Goal: Complete application form: Complete application form

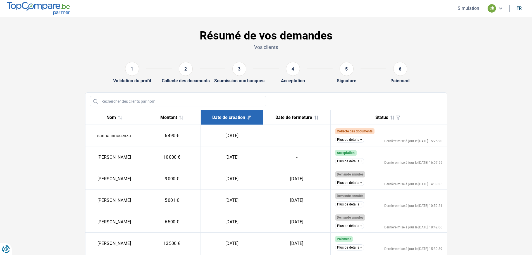
click at [469, 5] on button "Simulation" at bounding box center [468, 8] width 25 height 6
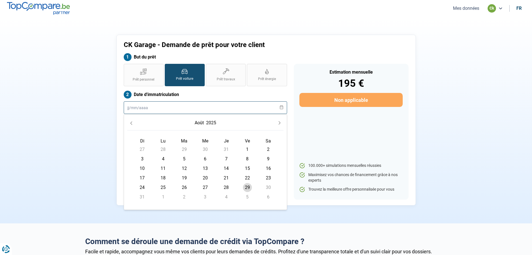
drag, startPoint x: 156, startPoint y: 101, endPoint x: 156, endPoint y: 106, distance: 4.2
click at [156, 106] on input "text" at bounding box center [205, 107] width 163 height 13
type input "06-05-2019"
click at [134, 123] on button "Previous Month" at bounding box center [131, 123] width 8 height 8
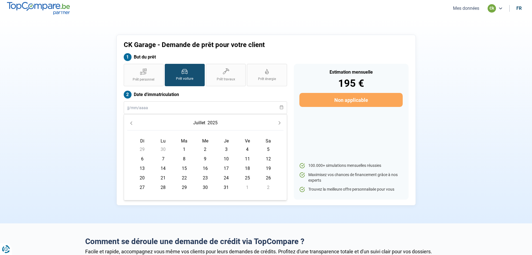
click at [134, 123] on button "Previous Month" at bounding box center [131, 123] width 8 height 8
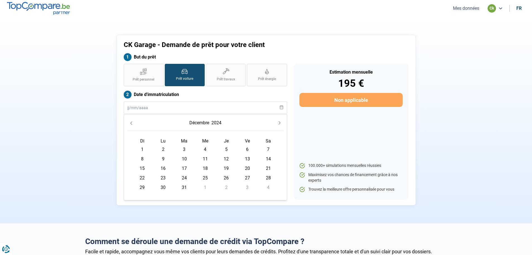
click at [134, 123] on button "Previous Month" at bounding box center [131, 123] width 8 height 8
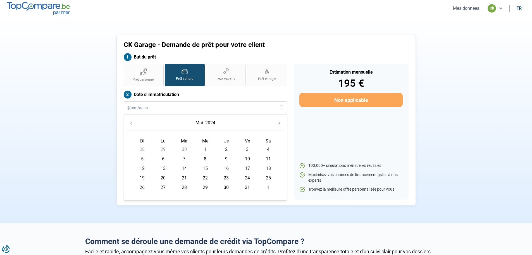
click at [134, 123] on button "Previous Month" at bounding box center [131, 123] width 8 height 8
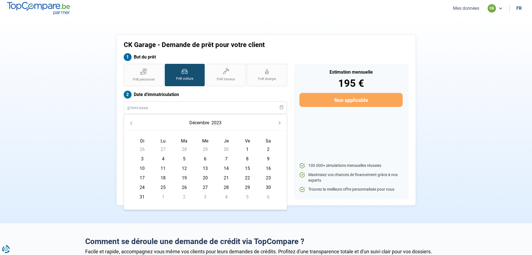
click at [134, 123] on button "Previous Month" at bounding box center [131, 123] width 8 height 8
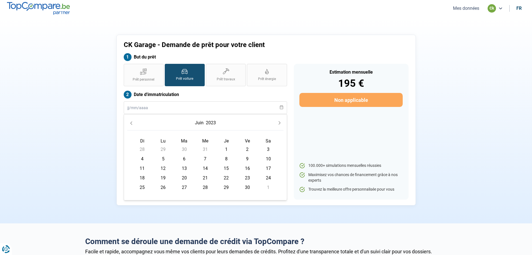
click at [134, 123] on button "Previous Month" at bounding box center [131, 123] width 8 height 8
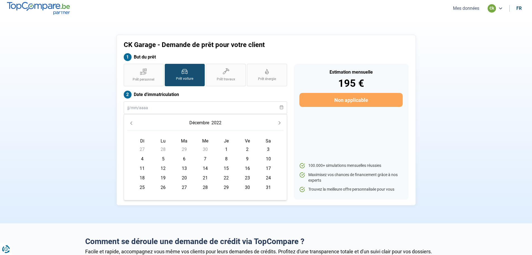
click at [134, 123] on button "Previous Month" at bounding box center [131, 123] width 8 height 8
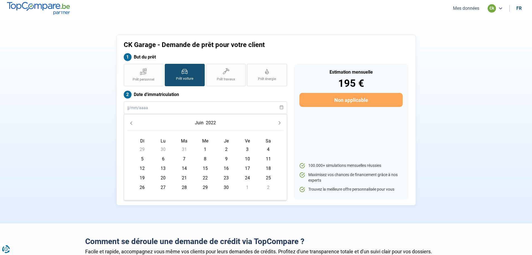
click at [134, 123] on button "Previous Month" at bounding box center [131, 123] width 8 height 8
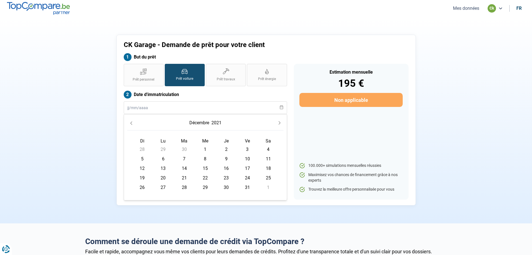
click at [134, 123] on button "Previous Month" at bounding box center [131, 123] width 8 height 8
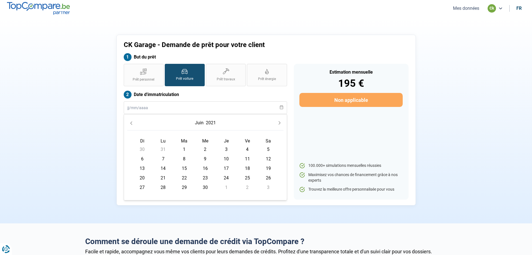
click at [134, 123] on button "Previous Month" at bounding box center [131, 123] width 8 height 8
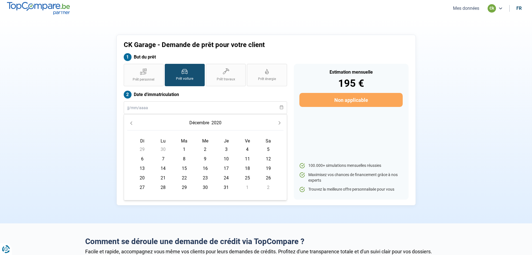
click at [134, 123] on button "Previous Month" at bounding box center [131, 123] width 8 height 8
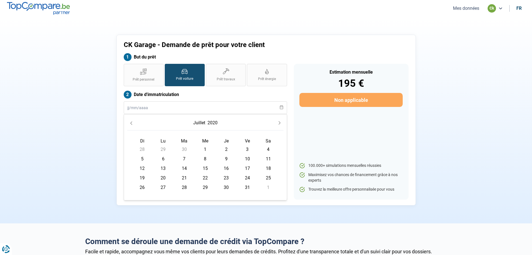
click at [134, 123] on button "Previous Month" at bounding box center [131, 123] width 8 height 8
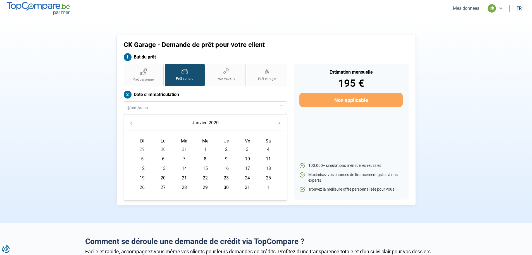
click at [134, 123] on button "Previous Month" at bounding box center [131, 123] width 8 height 8
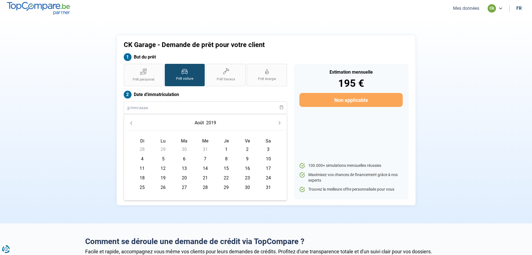
click at [134, 123] on button "Previous Month" at bounding box center [131, 123] width 8 height 8
click at [204, 157] on span "10" at bounding box center [205, 158] width 9 height 9
type input "10/07/2019"
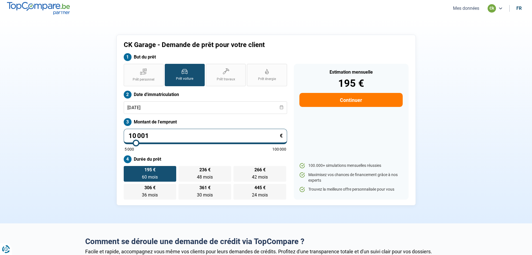
click at [160, 139] on input "10 001" at bounding box center [205, 136] width 163 height 15
type input "1 000"
type input "5000"
type input "100"
type input "5000"
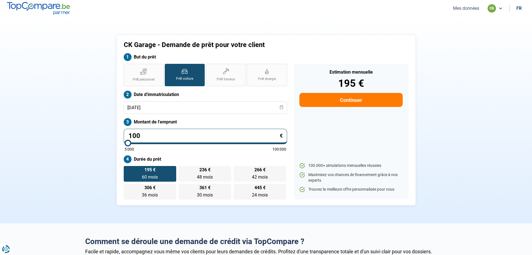
type input "10"
type input "5000"
type input "1"
type input "5000"
type input "0"
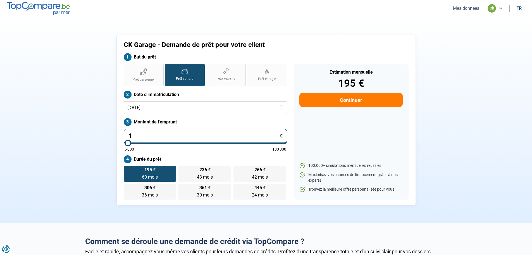
type input "5000"
type input "9"
type input "5000"
type input "99"
type input "5000"
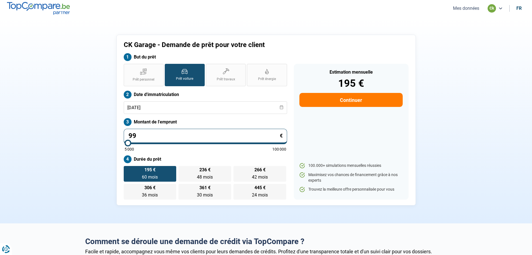
type input "999"
type input "5000"
type input "9 990"
type input "10000"
radio input "true"
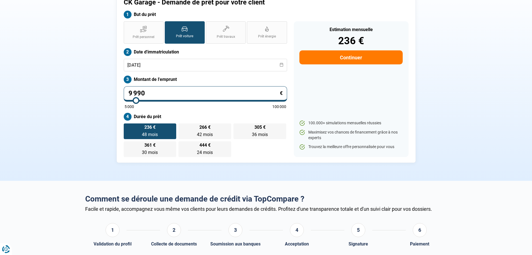
scroll to position [56, 0]
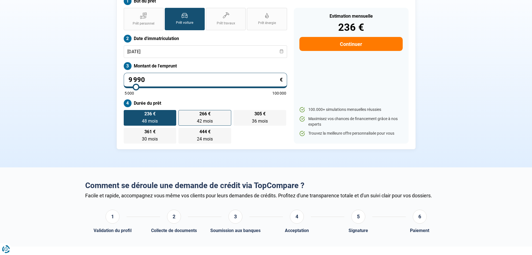
type input "9 990"
click at [217, 121] on label "266 € 42 mois 42 mois" at bounding box center [205, 118] width 53 height 16
click at [182, 113] on input "266 € 42 mois 42 mois" at bounding box center [181, 112] width 4 height 4
radio input "true"
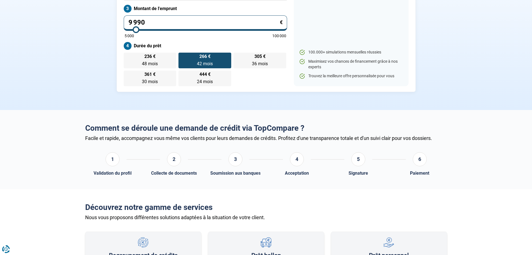
scroll to position [140, 0]
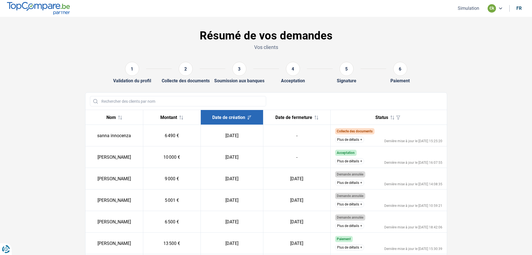
click at [469, 8] on button "Simulation" at bounding box center [468, 8] width 25 height 6
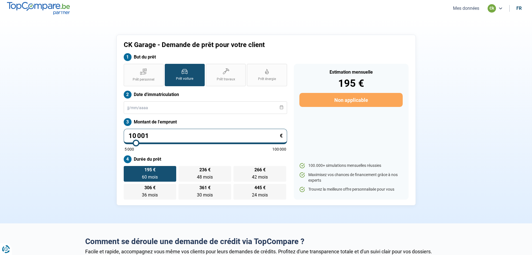
click at [168, 133] on input "10 001" at bounding box center [205, 136] width 163 height 15
type input "1 000"
type input "5000"
type input "100"
type input "5000"
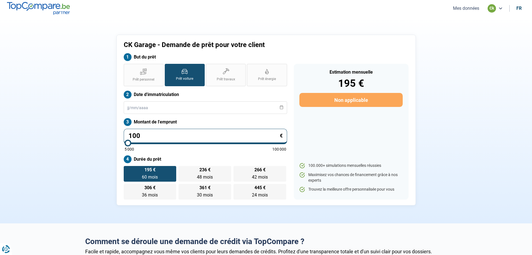
type input "10"
type input "5000"
type input "1"
type input "5000"
type input "0"
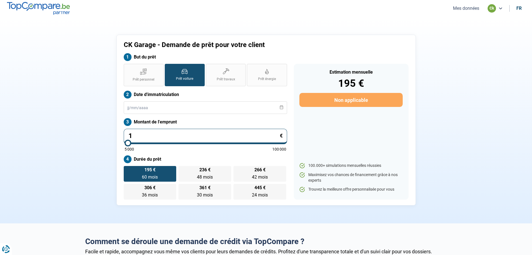
type input "5000"
type input "9"
type input "5000"
type input "94"
type input "5000"
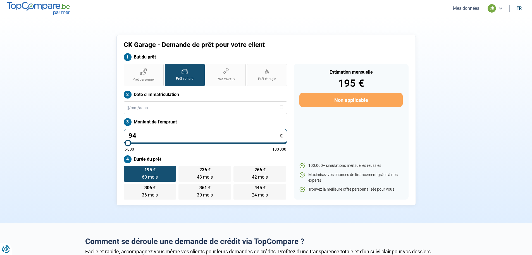
type input "949"
type input "5000"
type input "9 490"
type input "9500"
type input "9 490"
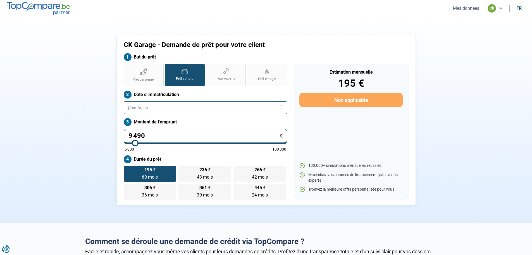
type input "9500"
radio input "true"
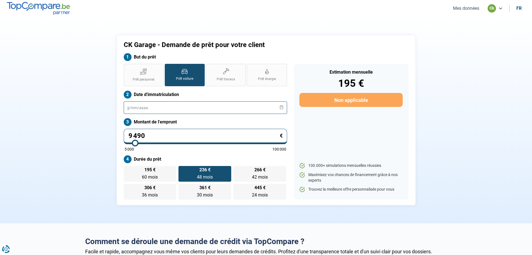
click at [205, 110] on input "text" at bounding box center [205, 107] width 163 height 13
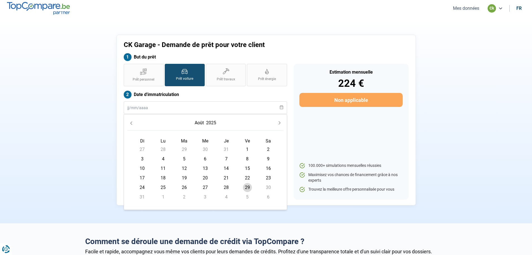
click at [133, 122] on icon "Previous Month" at bounding box center [131, 123] width 4 height 4
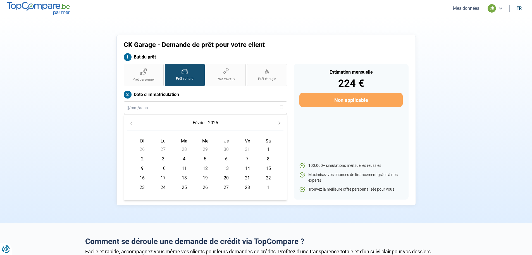
click at [133, 122] on icon "Previous Month" at bounding box center [131, 123] width 4 height 4
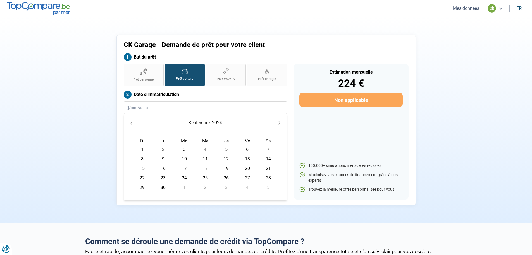
click at [133, 122] on icon "Previous Month" at bounding box center [131, 123] width 4 height 4
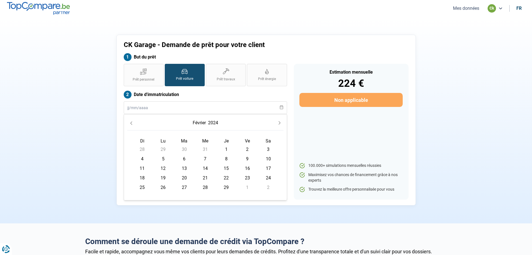
click at [133, 122] on icon "Previous Month" at bounding box center [131, 123] width 4 height 4
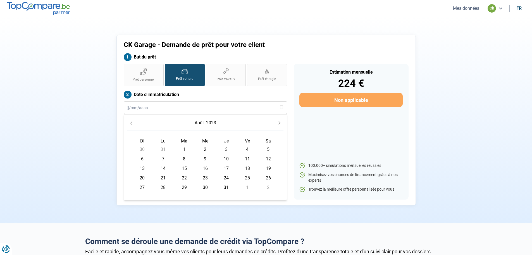
click at [133, 122] on icon "Previous Month" at bounding box center [131, 123] width 4 height 4
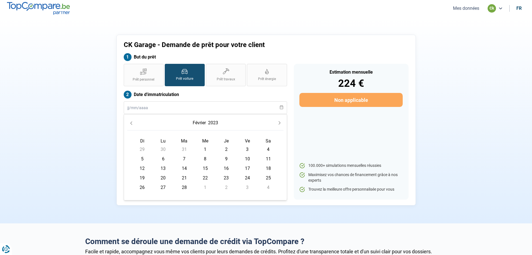
click at [133, 122] on icon "Previous Month" at bounding box center [131, 123] width 4 height 4
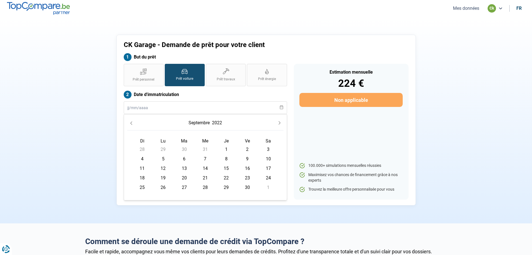
click at [133, 122] on icon "Previous Month" at bounding box center [131, 123] width 4 height 4
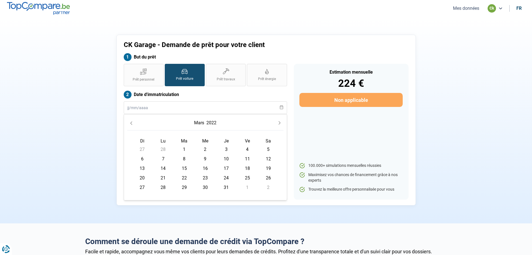
click at [133, 122] on icon "Previous Month" at bounding box center [131, 123] width 4 height 4
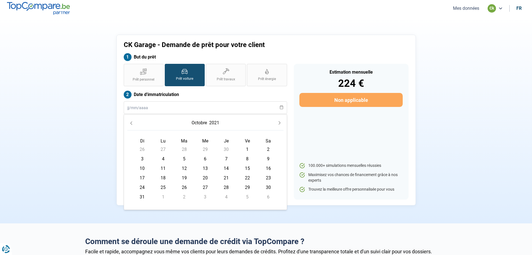
click at [133, 122] on icon "Previous Month" at bounding box center [131, 123] width 4 height 4
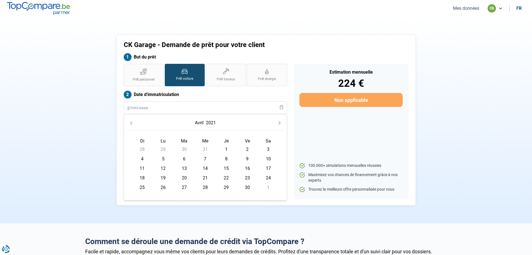
click at [133, 122] on icon "Previous Month" at bounding box center [131, 123] width 4 height 4
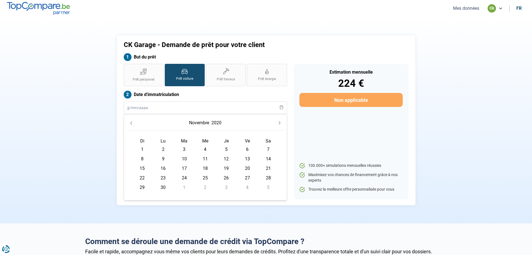
click at [133, 122] on icon "Previous Month" at bounding box center [131, 123] width 4 height 4
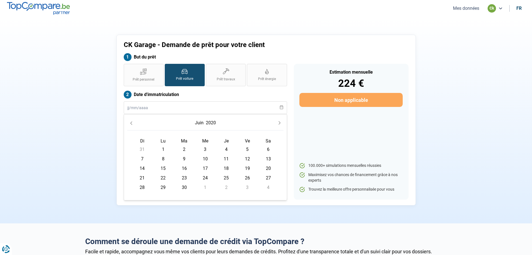
click at [133, 122] on icon "Previous Month" at bounding box center [131, 123] width 4 height 4
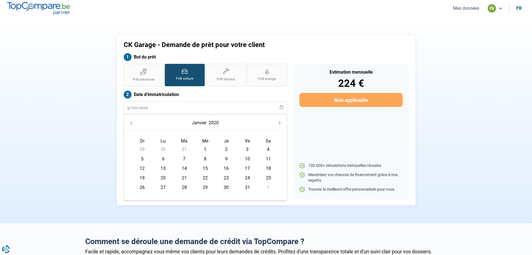
click at [133, 122] on icon "Previous Month" at bounding box center [131, 123] width 4 height 4
click at [130, 123] on icon "Previous Month" at bounding box center [131, 123] width 4 height 4
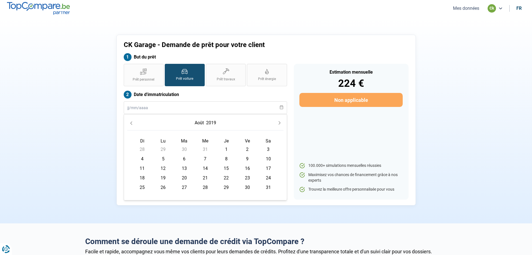
click at [130, 123] on icon "Previous Month" at bounding box center [131, 123] width 4 height 4
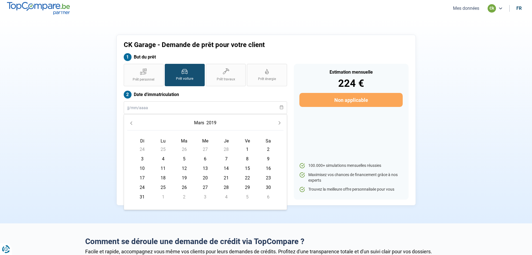
click at [164, 168] on span "11" at bounding box center [163, 168] width 9 height 9
type input "[DATE]"
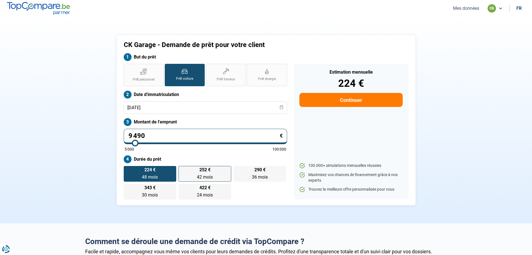
click at [207, 177] on span "42 mois" at bounding box center [205, 176] width 16 height 5
click at [182, 169] on input "252 € 42 mois 42 mois" at bounding box center [181, 168] width 4 height 4
radio input "true"
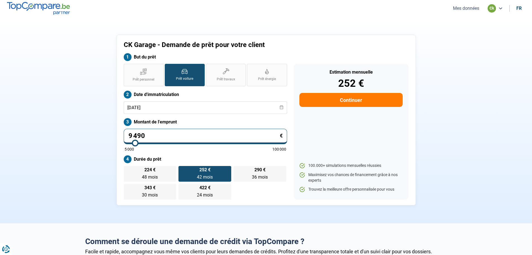
click at [348, 99] on button "Continuer" at bounding box center [351, 100] width 103 height 14
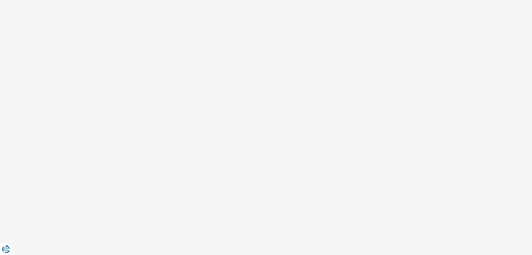
select select "32"
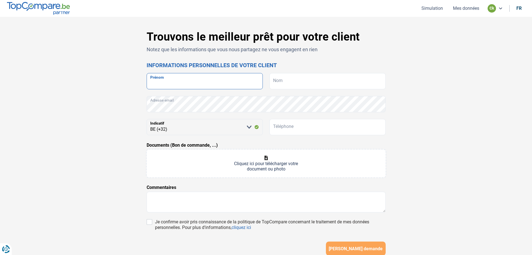
click at [161, 80] on input "Prénom" at bounding box center [205, 81] width 116 height 16
type input "d"
type input "[PERSON_NAME]"
click at [285, 82] on input "Nom" at bounding box center [328, 81] width 116 height 16
type input "DEGOUYS"
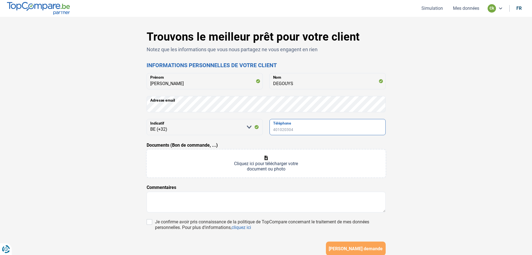
click at [296, 132] on input "Téléphone" at bounding box center [328, 127] width 116 height 16
type input "0470017103"
click at [432, 203] on div "Trouvons le meilleur prêt pour votre client Notez que les informations que vous…" at bounding box center [266, 158] width 369 height 256
click at [440, 204] on div "Trouvons le meilleur prêt pour votre client Notez que les informations que vous…" at bounding box center [266, 158] width 369 height 256
click at [446, 204] on div "Trouvons le meilleur prêt pour votre client Notez que les informations que vous…" at bounding box center [266, 158] width 369 height 256
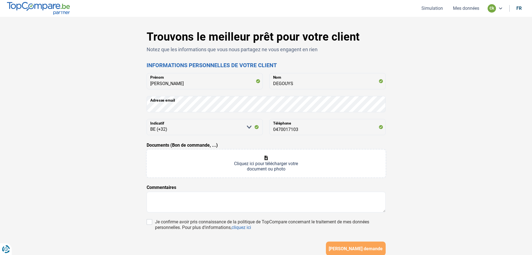
click at [447, 203] on div "Trouvons le meilleur prêt pour votre client Notez que les informations que vous…" at bounding box center [266, 158] width 369 height 256
click at [448, 202] on div "Trouvons le meilleur prêt pour votre client Notez que les informations que vous…" at bounding box center [266, 158] width 369 height 256
click at [448, 208] on div "Trouvons le meilleur prêt pour votre client Notez que les informations que vous…" at bounding box center [266, 158] width 369 height 256
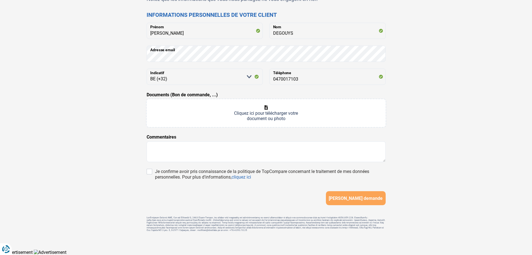
scroll to position [52, 0]
click at [430, 217] on div "Trouvons le meilleur prêt pour votre client Notez que les informations que vous…" at bounding box center [266, 108] width 369 height 256
click at [189, 195] on div "[PERSON_NAME] demande" at bounding box center [266, 198] width 239 height 14
click at [467, 139] on div "Trouvons le meilleur prêt pour votre client Notez que les informations que vous…" at bounding box center [266, 107] width 532 height 282
click at [497, 150] on div "Trouvons le meilleur prêt pour votre client Notez que les informations que vous…" at bounding box center [266, 107] width 532 height 282
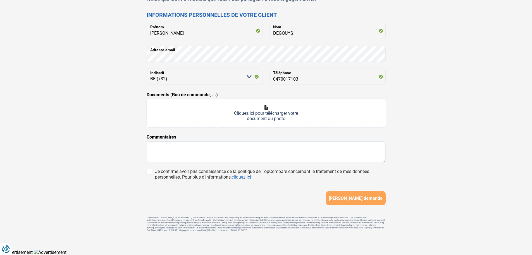
click at [497, 150] on div "Trouvons le meilleur prêt pour votre client Notez que les informations que vous…" at bounding box center [266, 107] width 532 height 282
click at [484, 164] on div "Trouvons le meilleur prêt pour votre client Notez que les informations que vous…" at bounding box center [266, 107] width 532 height 282
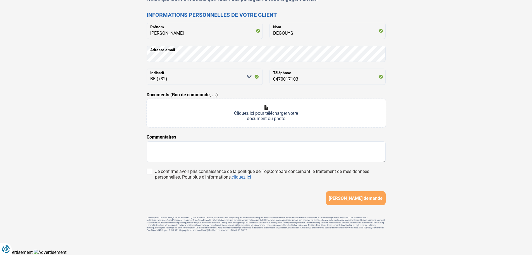
click at [486, 113] on div "Trouvons le meilleur prêt pour votre client Notez que les informations que vous…" at bounding box center [266, 107] width 532 height 282
click at [483, 112] on div "Trouvons le meilleur prêt pour votre client Notez que les informations que vous…" at bounding box center [266, 107] width 532 height 282
click at [429, 148] on div "Trouvons le meilleur prêt pour votre client Notez que les informations que vous…" at bounding box center [266, 108] width 369 height 256
click at [503, 132] on div "Trouvons le meilleur prêt pour votre client Notez que les informations que vous…" at bounding box center [266, 107] width 532 height 282
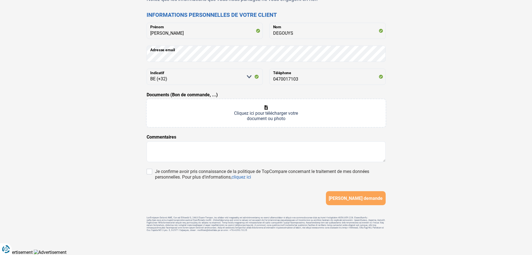
click at [411, 118] on div "Trouvons le meilleur prêt pour votre client Notez que les informations que vous…" at bounding box center [266, 108] width 369 height 256
click at [244, 114] on input "Documents (Bon de commande, ...)" at bounding box center [266, 113] width 239 height 28
type input "C:\fakepath\150dc7e7-4055-40ef-ab47-58060aecf214.jpg"
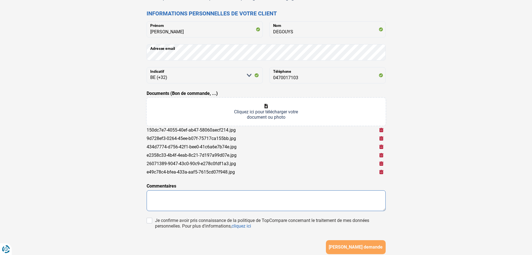
click at [262, 203] on textarea at bounding box center [266, 200] width 239 height 21
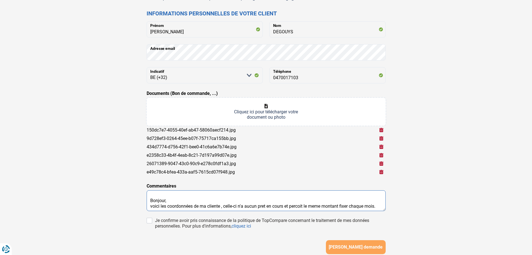
scroll to position [15, 0]
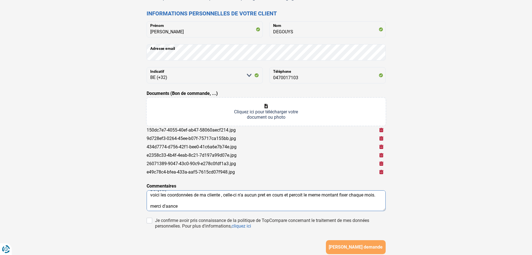
click at [168, 206] on textarea "Bonjour, voici les coordonnées de ma cliente , celle-ci n'a aucun pret en cours…" at bounding box center [266, 200] width 239 height 21
click at [264, 194] on textarea "Bonjour, voici les coordonnées de ma cliente , celle-ci n'a aucun pret en cours…" at bounding box center [266, 200] width 239 height 21
click at [300, 193] on textarea "Bonjour, voici les coordonnées de ma cliente , celle-ci n'a aucun prêt en cours…" at bounding box center [266, 200] width 239 height 21
click at [315, 192] on textarea "Bonjour, voici les coordonnées de ma cliente , celle-ci n'a aucun prêt en cours…" at bounding box center [266, 200] width 239 height 21
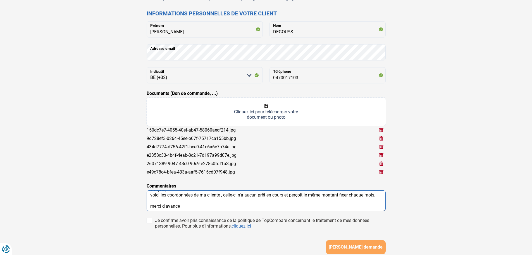
click at [350, 193] on textarea "Bonjour, voici les coordonnées de ma cliente , celle-ci n'a aucun prêt en cours…" at bounding box center [266, 200] width 239 height 21
click at [153, 204] on textarea "Bonjour, voici les coordonnées de ma cliente , celle-ci n'a aucun prêt en cours…" at bounding box center [266, 200] width 239 height 21
type textarea "Bonjour, voici les coordonnées de ma cliente , celle-ci n'a aucun prêt en cours…"
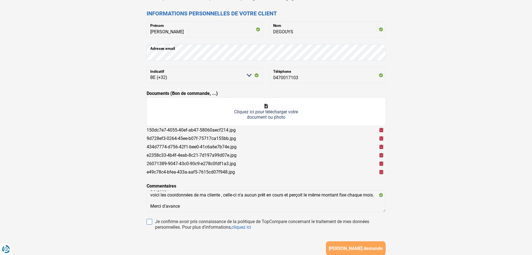
click at [151, 220] on input "Je confirme avoir pris connaissance de la politique de TopCompare concernant le…" at bounding box center [150, 221] width 6 height 6
checkbox input "true"
click at [356, 245] on span "[PERSON_NAME] demande" at bounding box center [356, 247] width 54 height 5
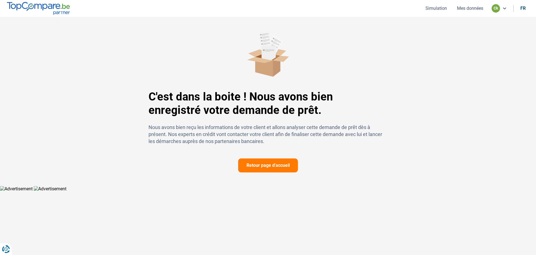
click at [285, 163] on button "Retour page d'accueil" at bounding box center [268, 165] width 60 height 14
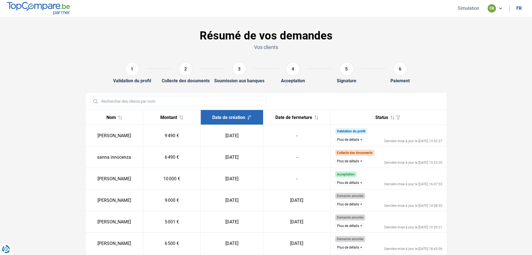
click at [347, 181] on button "Plus de détails" at bounding box center [349, 182] width 29 height 6
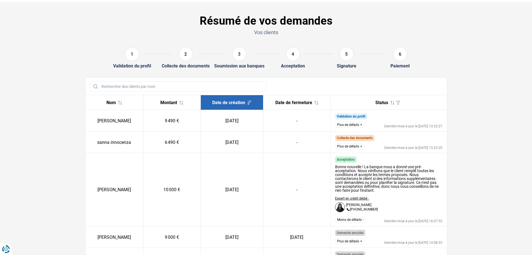
scroll to position [28, 0]
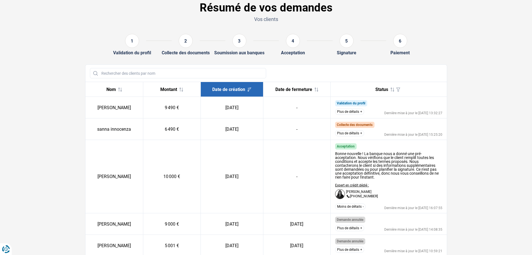
click at [498, 152] on section "Résumé de vos demandes Vos clients 1 Validation du profil 2 Collecte des docume…" at bounding box center [266, 234] width 532 height 491
click at [346, 133] on button "Plus de détails" at bounding box center [349, 133] width 29 height 6
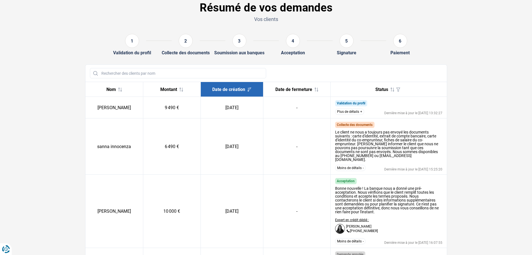
click at [345, 111] on button "Plus de détails" at bounding box center [349, 111] width 29 height 6
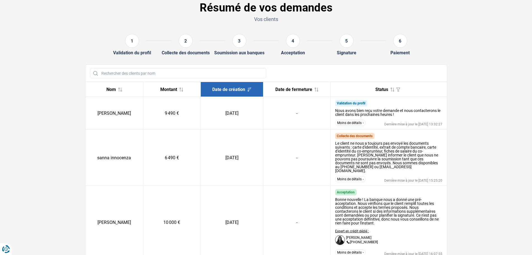
click at [347, 122] on button "Moins de détails" at bounding box center [350, 123] width 30 height 6
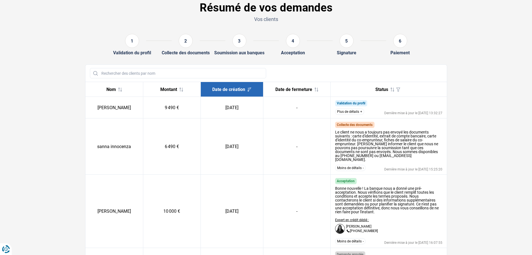
click at [350, 112] on button "Plus de détails" at bounding box center [349, 111] width 29 height 6
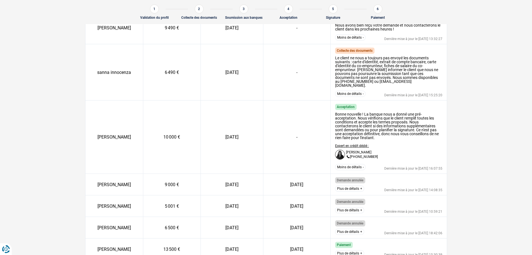
scroll to position [106, 0]
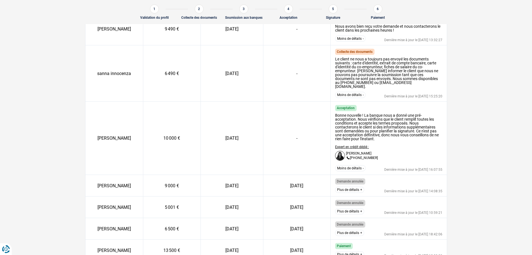
click at [481, 234] on section "Résumé de vos demandes Vos clients 1 Validation du profil 2 Collecte des docume…" at bounding box center [266, 176] width 532 height 531
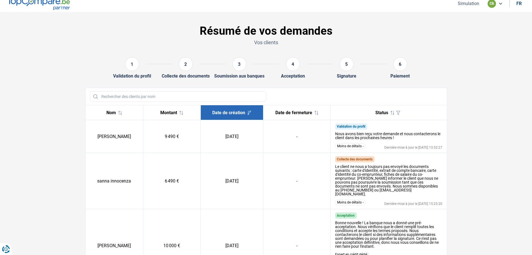
scroll to position [0, 0]
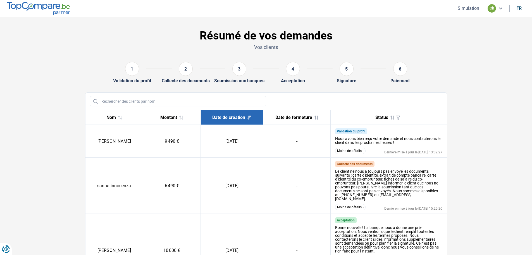
drag, startPoint x: 38, startPoint y: 69, endPoint x: 48, endPoint y: 247, distance: 178.3
click at [104, 12] on nav "Simulation ck fr" at bounding box center [266, 8] width 532 height 17
